Goal: Task Accomplishment & Management: Complete application form

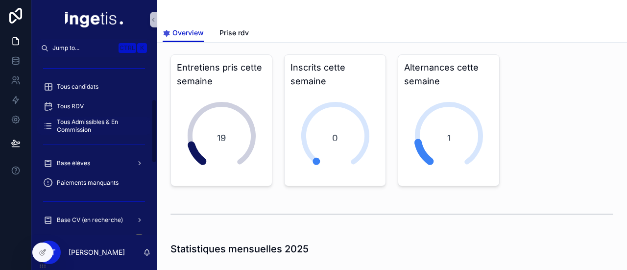
scroll to position [117, 0]
click at [79, 164] on span "Base élèves" at bounding box center [73, 164] width 33 height 8
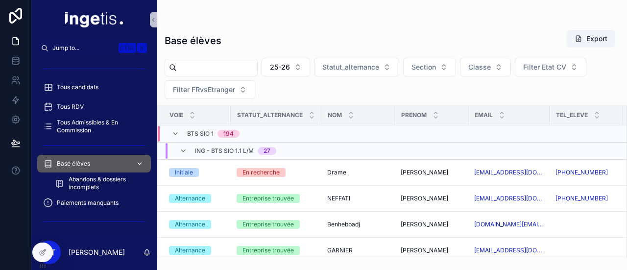
click at [79, 164] on span "Base élèves" at bounding box center [73, 164] width 33 height 8
click at [230, 66] on input "scrollable content" at bounding box center [217, 68] width 80 height 14
paste input "****"
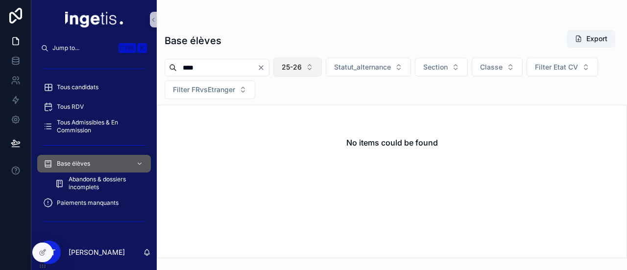
click at [302, 69] on span "25-26" at bounding box center [292, 67] width 20 height 10
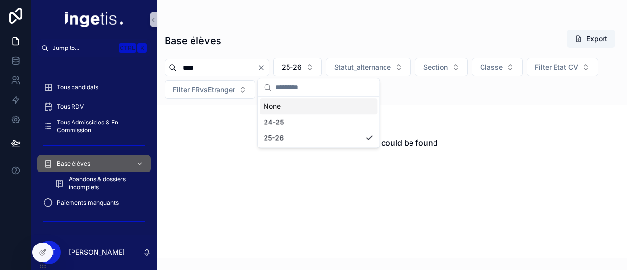
click at [299, 107] on div "None" at bounding box center [319, 106] width 118 height 16
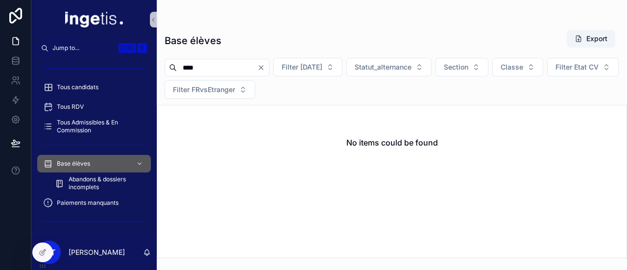
click at [252, 64] on input "****" at bounding box center [217, 68] width 80 height 14
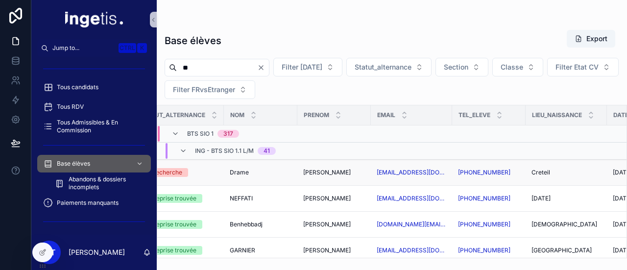
scroll to position [0, 20]
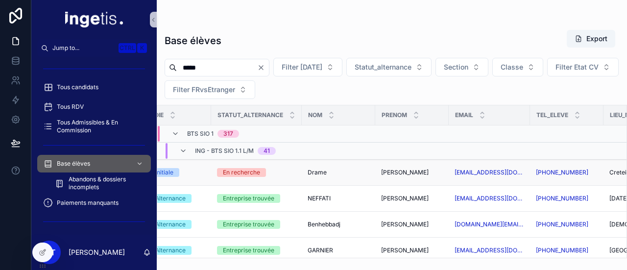
type input "*****"
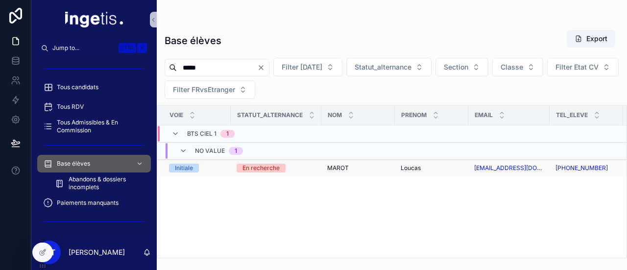
click at [327, 172] on span "MAROT" at bounding box center [338, 168] width 22 height 8
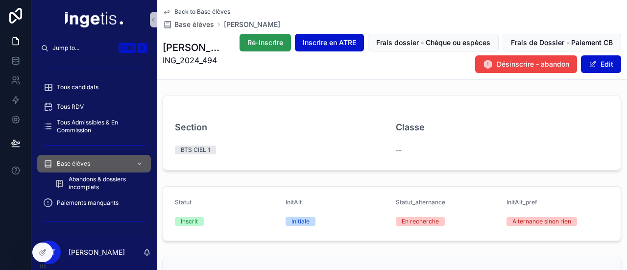
click at [263, 48] on button "Ré-inscrire" at bounding box center [265, 43] width 51 height 18
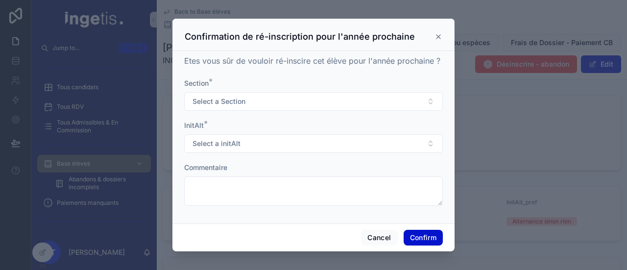
click at [439, 32] on div "Confirmation de ré-inscription pour l'année prochaine" at bounding box center [314, 37] width 258 height 12
click at [439, 35] on icon at bounding box center [439, 37] width 8 height 8
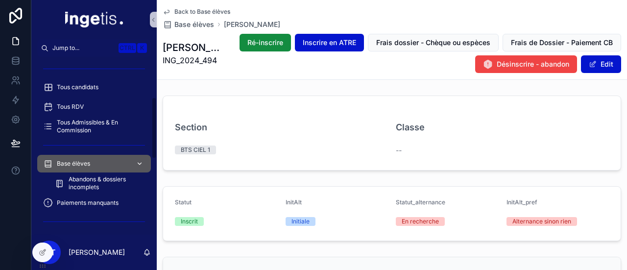
click at [57, 163] on span "Base élèves" at bounding box center [73, 164] width 33 height 8
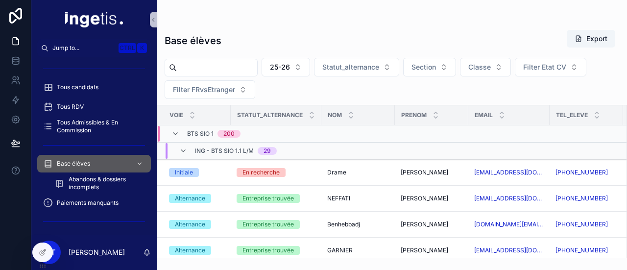
click at [253, 73] on input "scrollable content" at bounding box center [217, 68] width 80 height 14
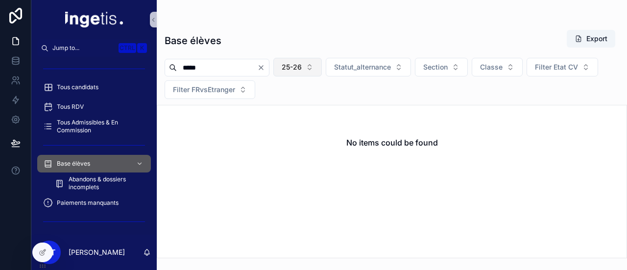
type input "*****"
click at [302, 64] on span "25-26" at bounding box center [292, 67] width 20 height 10
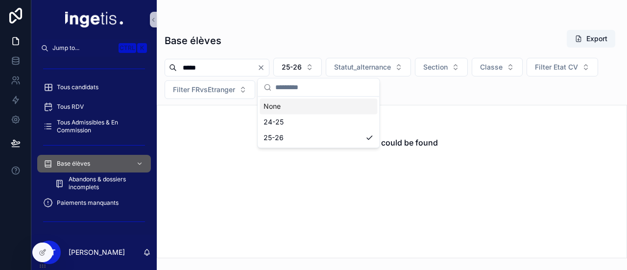
click at [303, 104] on div "None" at bounding box center [319, 106] width 118 height 16
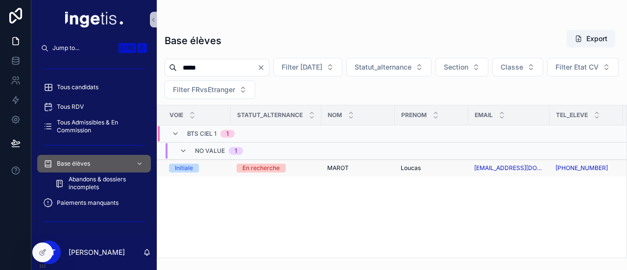
click at [297, 168] on div "En recherche" at bounding box center [276, 168] width 79 height 9
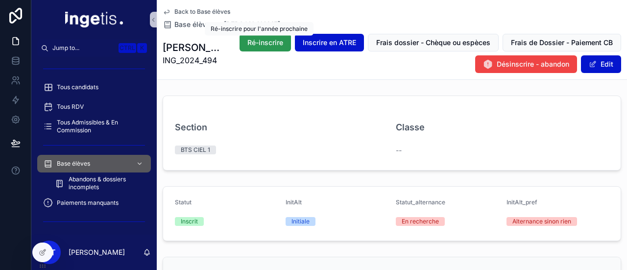
click at [258, 37] on div "Jump to... Ctrl K Dashboard admissions Appels manqués 445 Debrief entretiens 24…" at bounding box center [329, 135] width 596 height 270
click at [255, 40] on span "Ré-inscrire" at bounding box center [265, 43] width 36 height 10
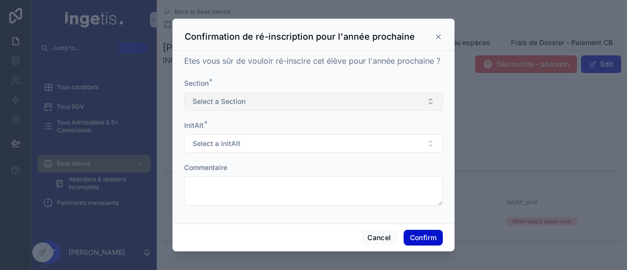
click at [247, 97] on button "Select a Section" at bounding box center [313, 101] width 259 height 19
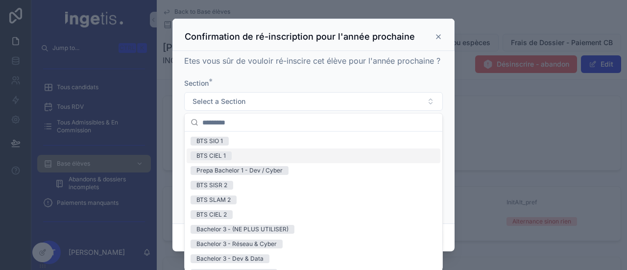
click at [245, 155] on div "BTS CIEL 1" at bounding box center [314, 155] width 254 height 15
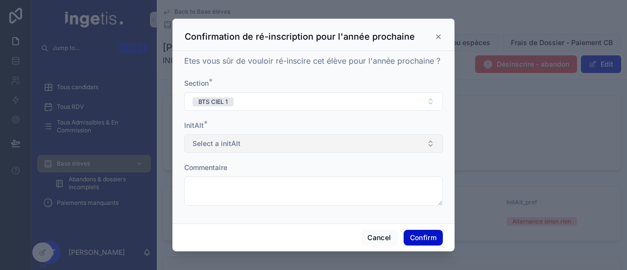
click at [252, 146] on button "Select a initAlt" at bounding box center [313, 143] width 259 height 19
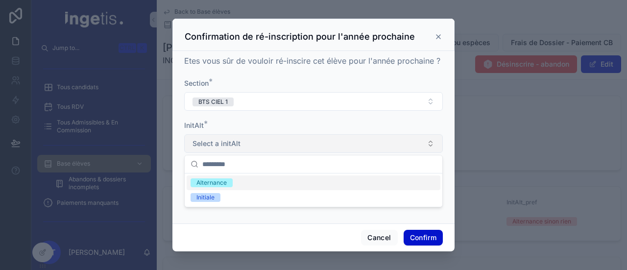
click at [252, 146] on button "Select a initAlt" at bounding box center [313, 143] width 259 height 19
